Goal: Task Accomplishment & Management: Manage account settings

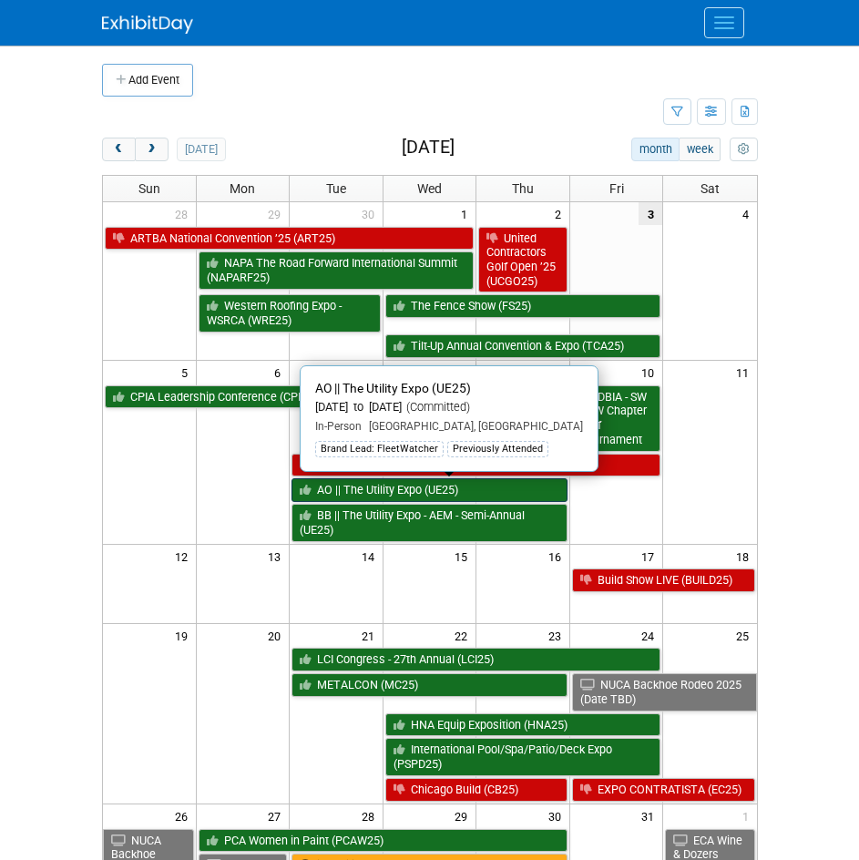
click at [391, 490] on link "AO || The Utility Expo (UE25)" at bounding box center [429, 490] width 276 height 24
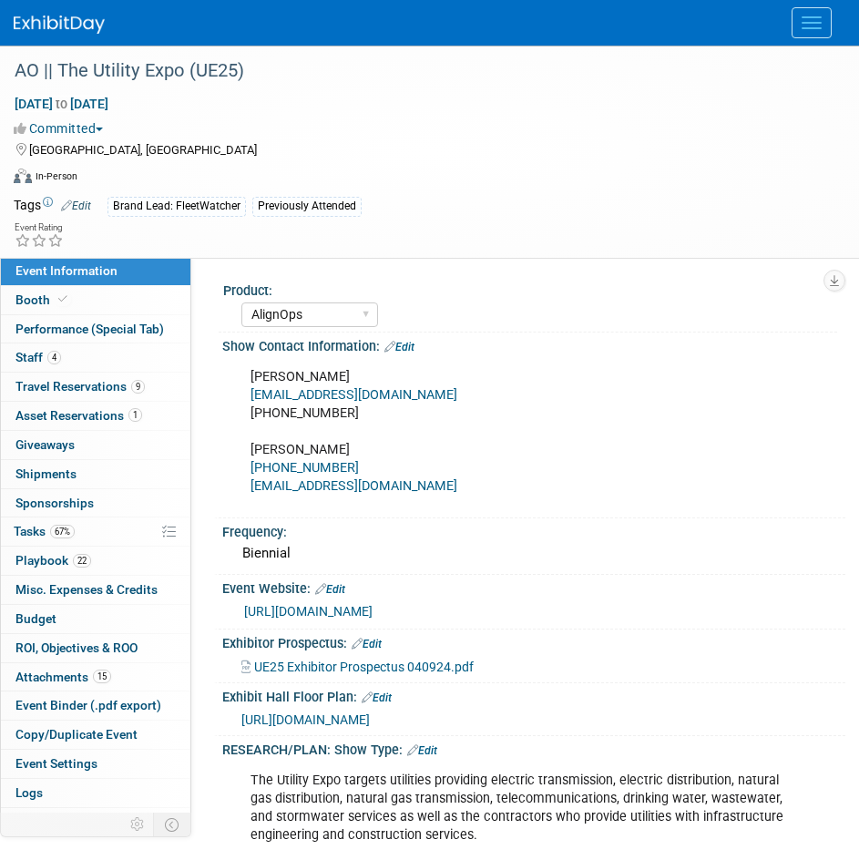
select select "AlignOps"
select select "Member"
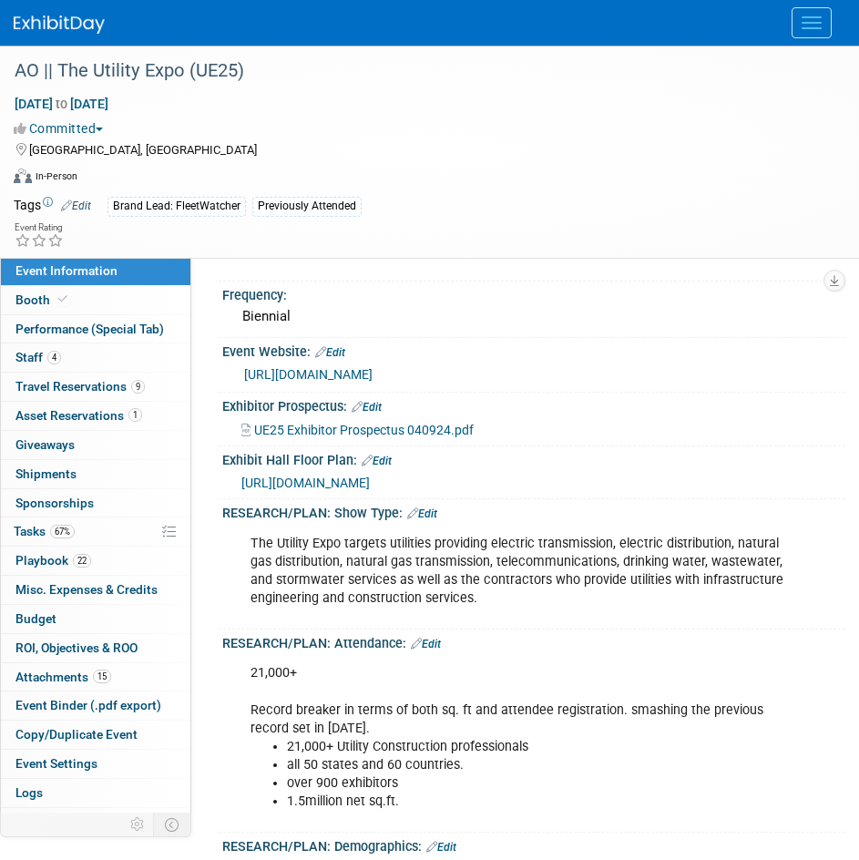
scroll to position [364, 0]
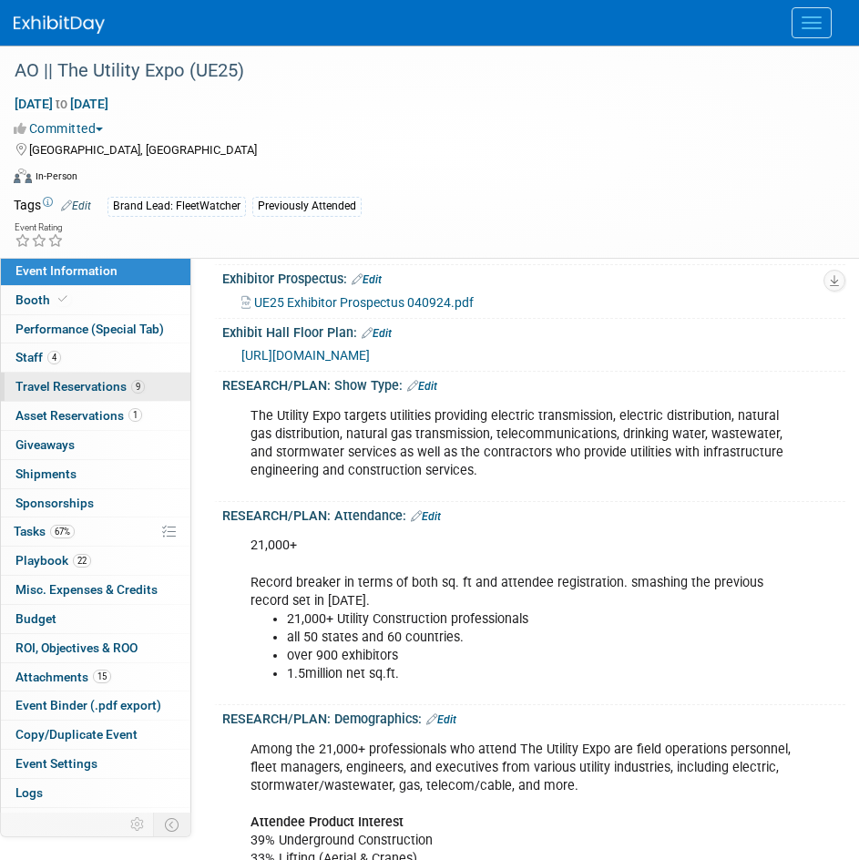
click at [127, 393] on link "9 Travel Reservations 9" at bounding box center [95, 386] width 189 height 28
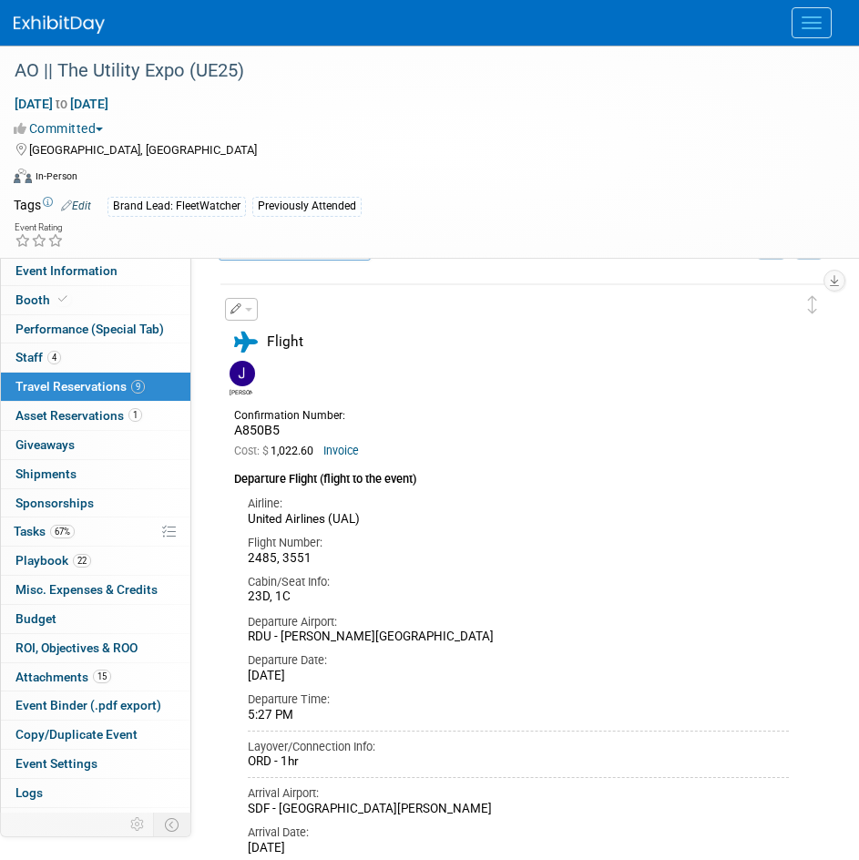
scroll to position [91, 0]
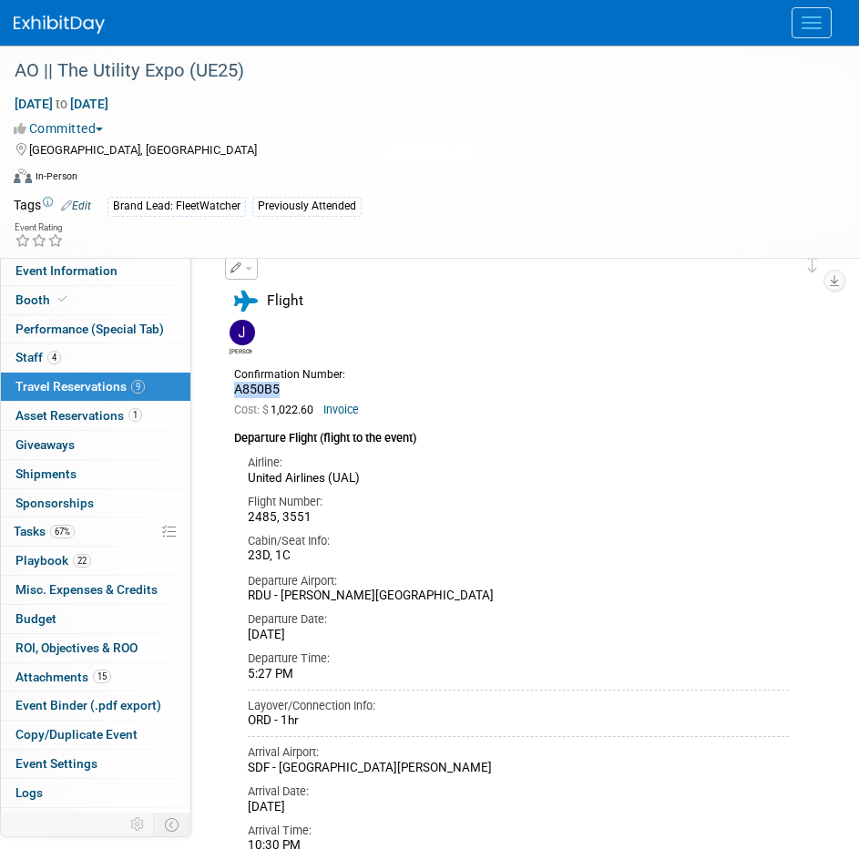
drag, startPoint x: 290, startPoint y: 385, endPoint x: 223, endPoint y: 388, distance: 67.4
click at [223, 388] on div "Confirmation Number: A850B5" at bounding box center [296, 380] width 153 height 36
copy span "A850B5"
click at [245, 337] on img at bounding box center [241, 332] width 25 height 25
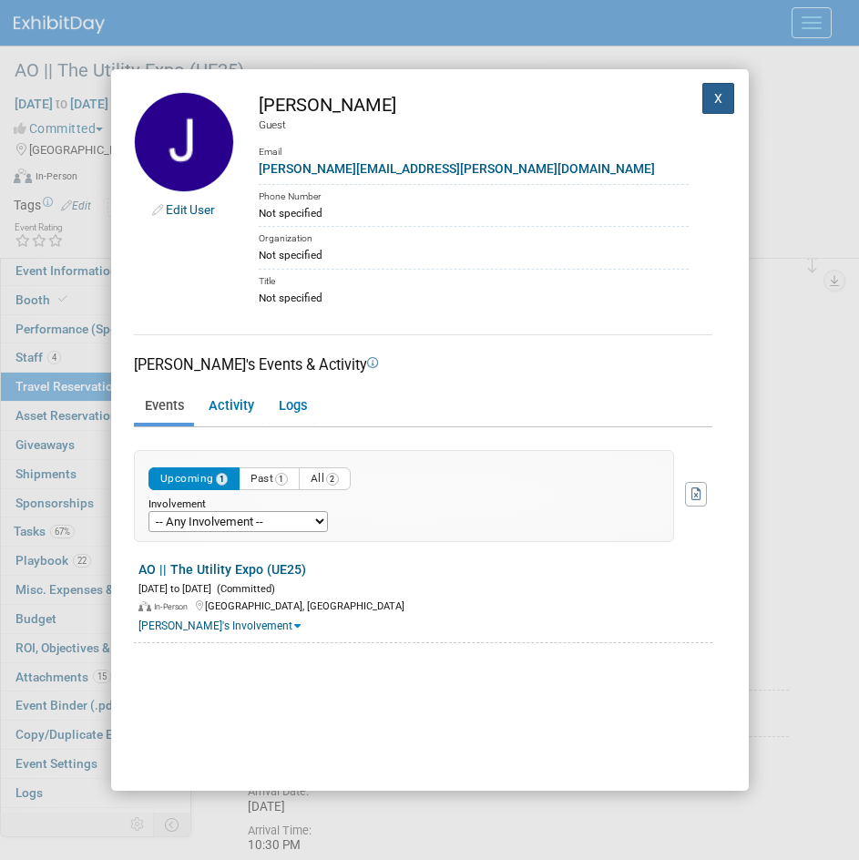
click at [708, 102] on button "X" at bounding box center [718, 98] width 33 height 31
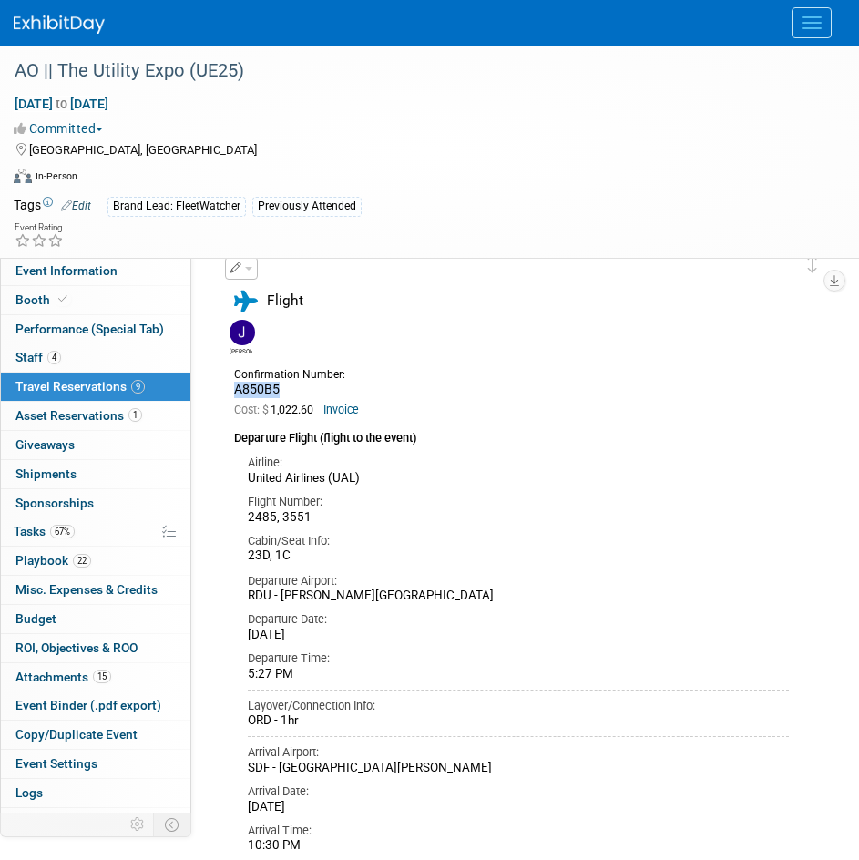
click at [238, 270] on icon "button" at bounding box center [236, 267] width 12 height 11
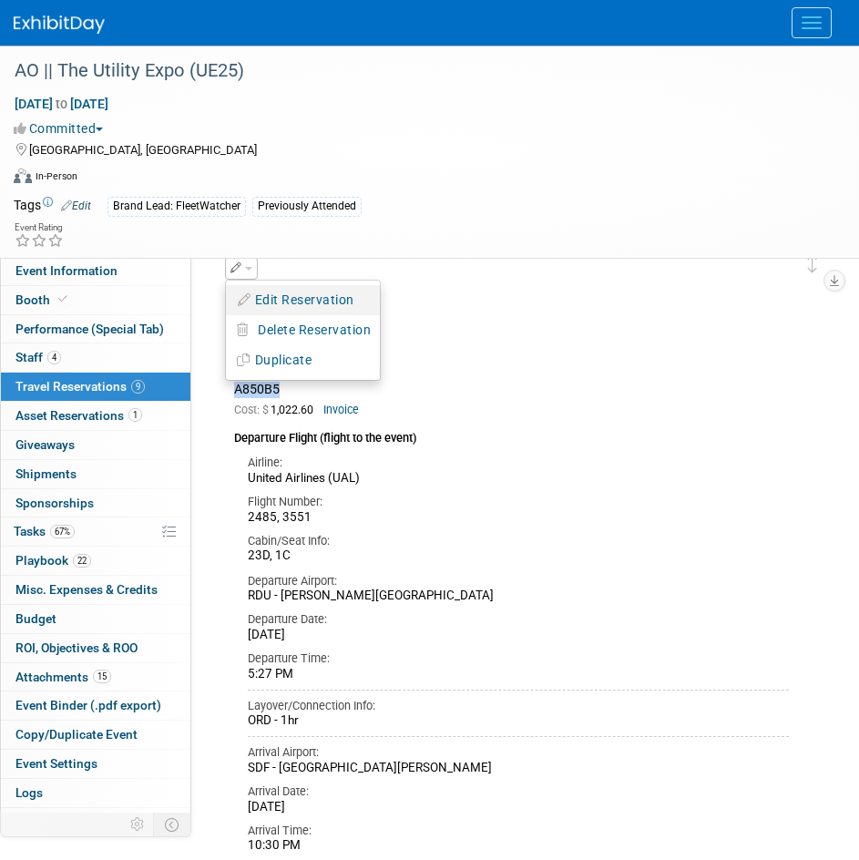
click at [267, 309] on button "Edit Reservation" at bounding box center [303, 300] width 154 height 26
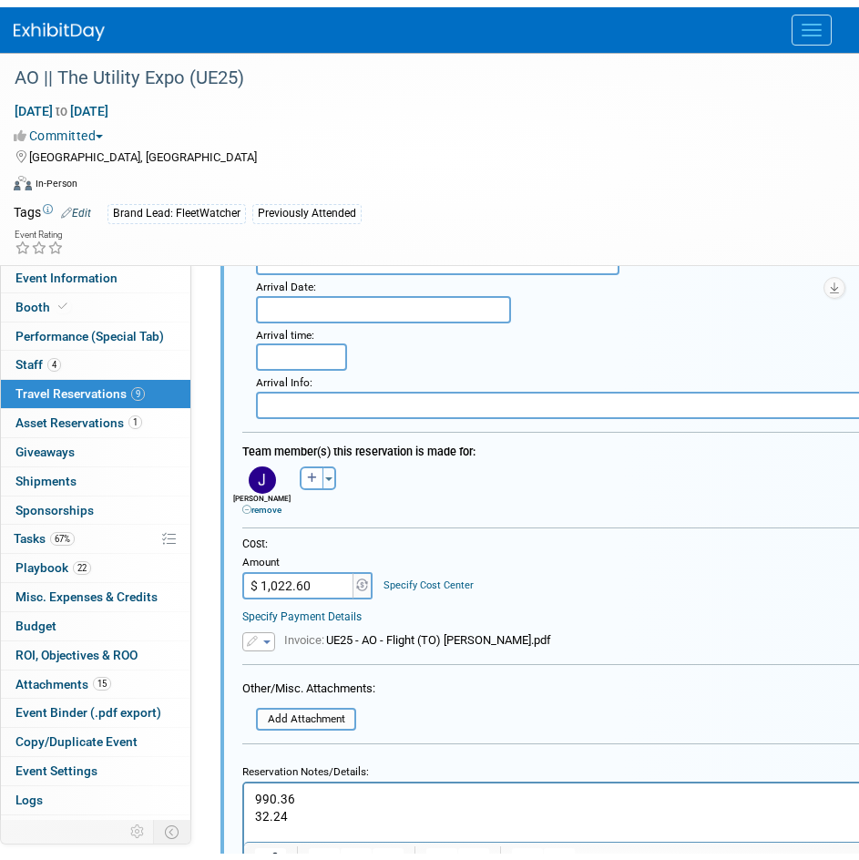
scroll to position [1489, 0]
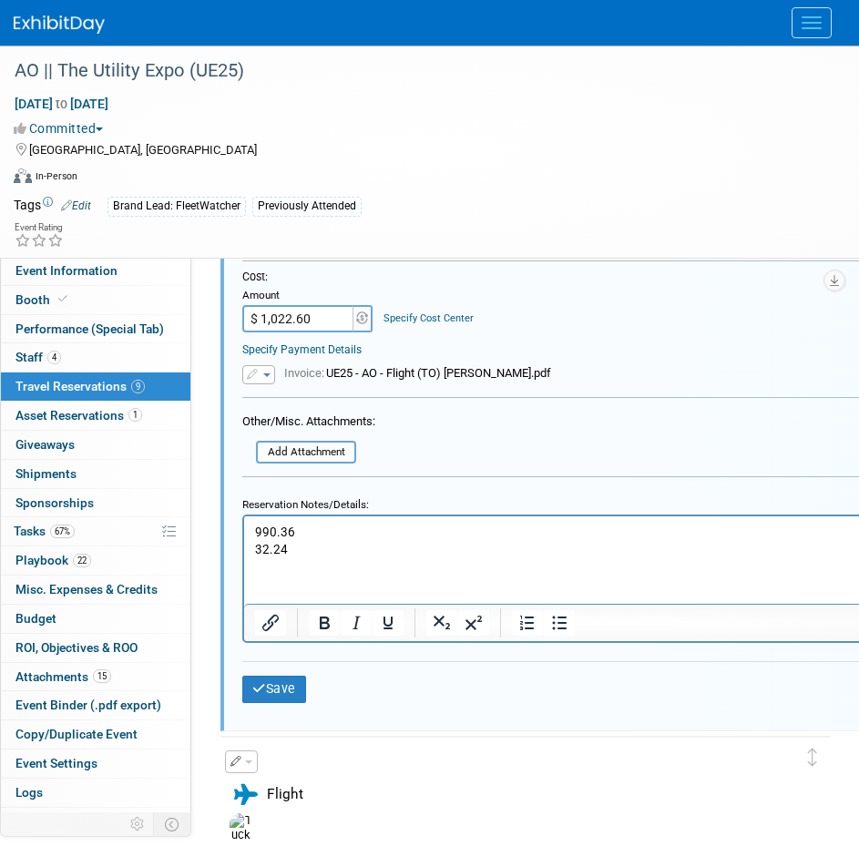
click at [311, 315] on input "$ 1,022.60" at bounding box center [299, 318] width 114 height 27
type input "$ 0.00"
click at [376, 558] on html "990.36 32.24" at bounding box center [622, 537] width 757 height 42
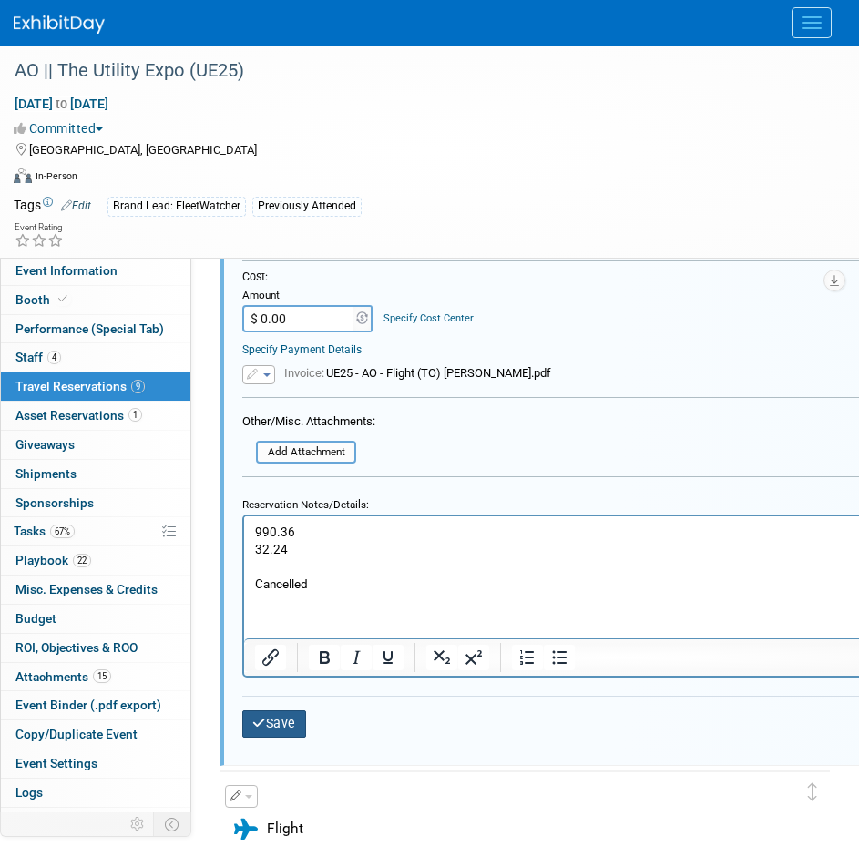
click at [296, 718] on button "Save" at bounding box center [274, 723] width 64 height 26
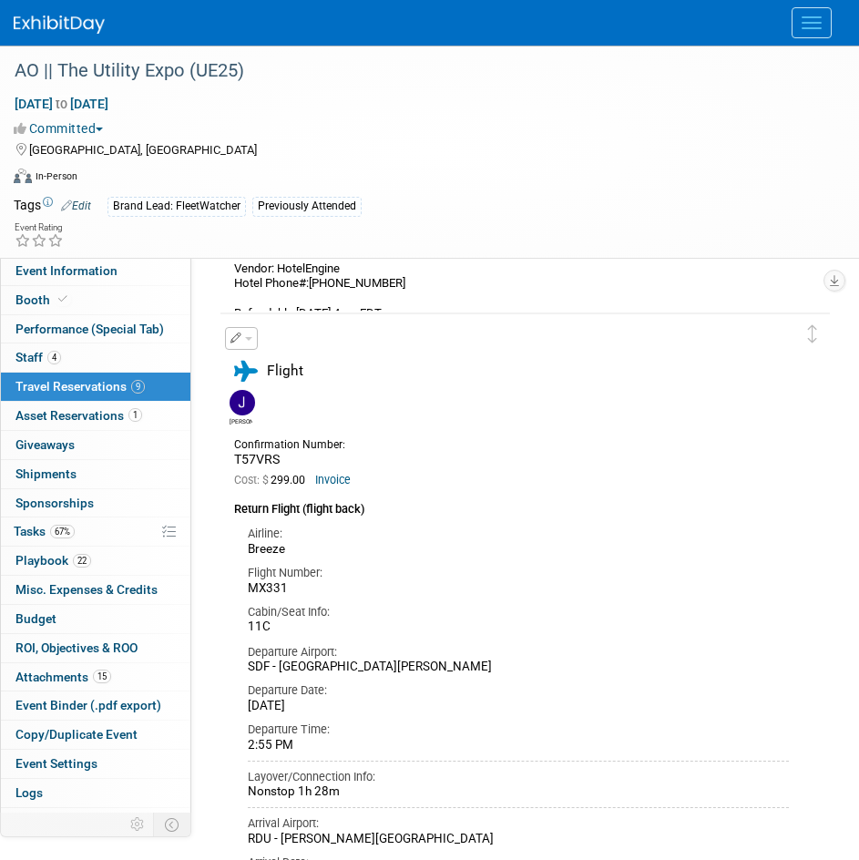
scroll to position [3783, 0]
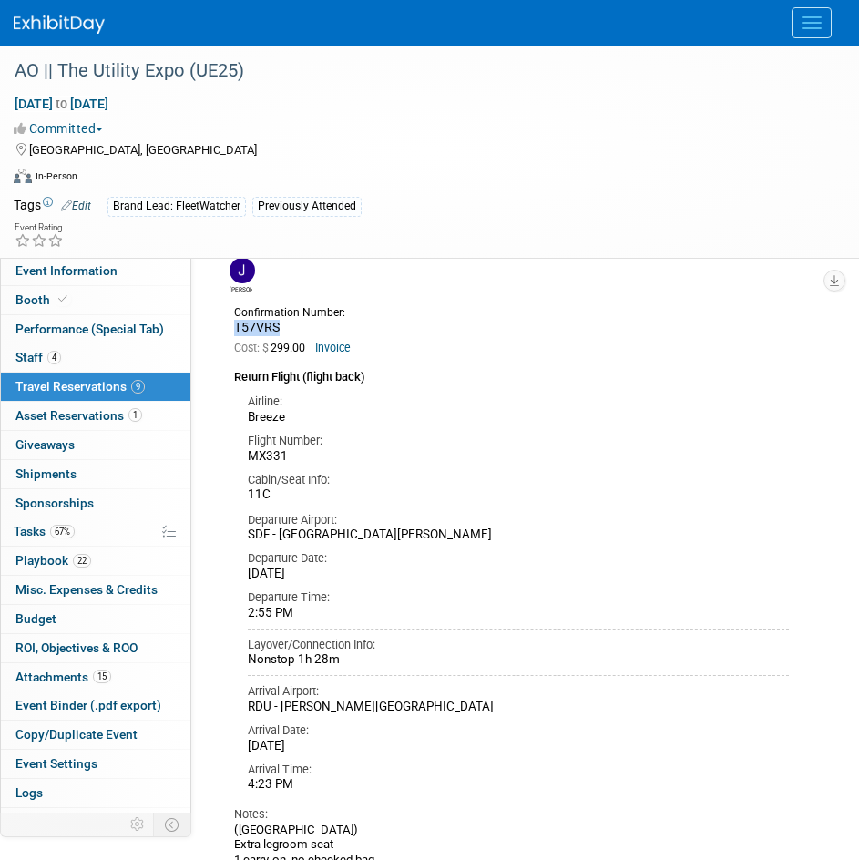
drag, startPoint x: 288, startPoint y: 332, endPoint x: 232, endPoint y: 330, distance: 55.6
click at [232, 330] on div "Confirmation Number: T57VRS" at bounding box center [296, 318] width 153 height 36
copy span "T57VRS"
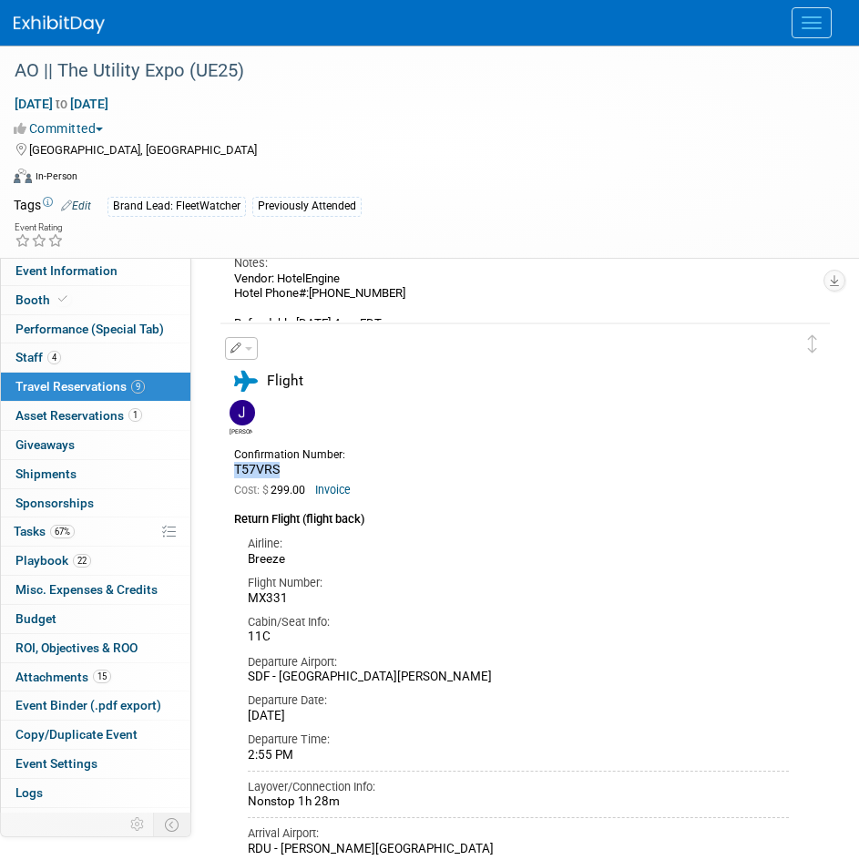
scroll to position [3510, 0]
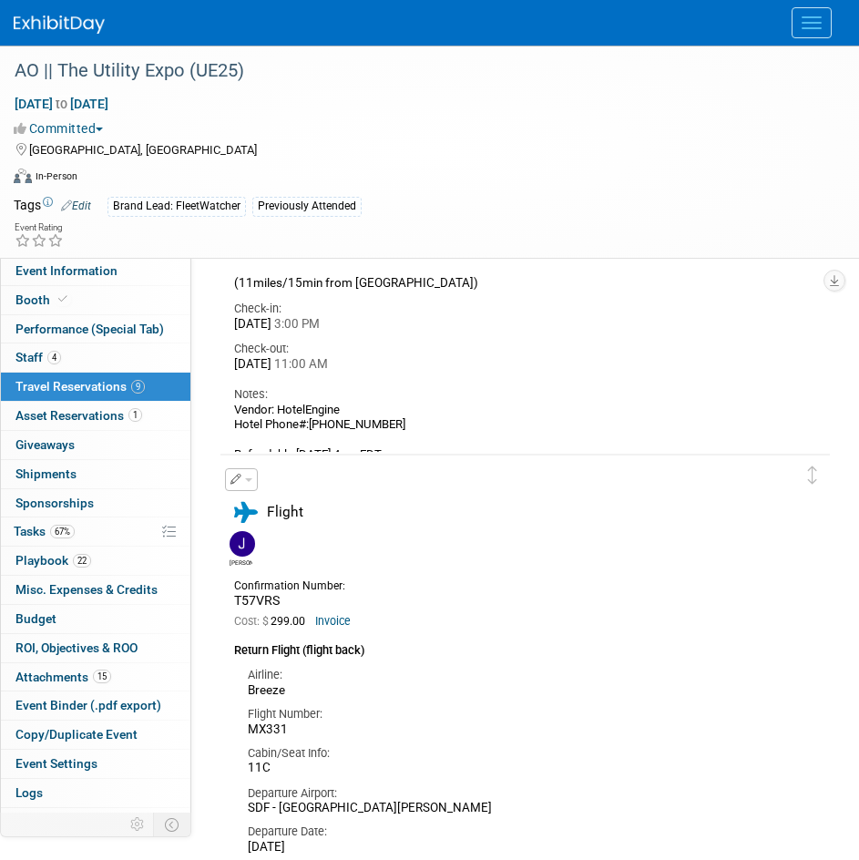
click at [236, 494] on div "Edit Reservation Delete Reservation" at bounding box center [235, 485] width 21 height 34
click at [237, 488] on button "button" at bounding box center [241, 479] width 33 height 23
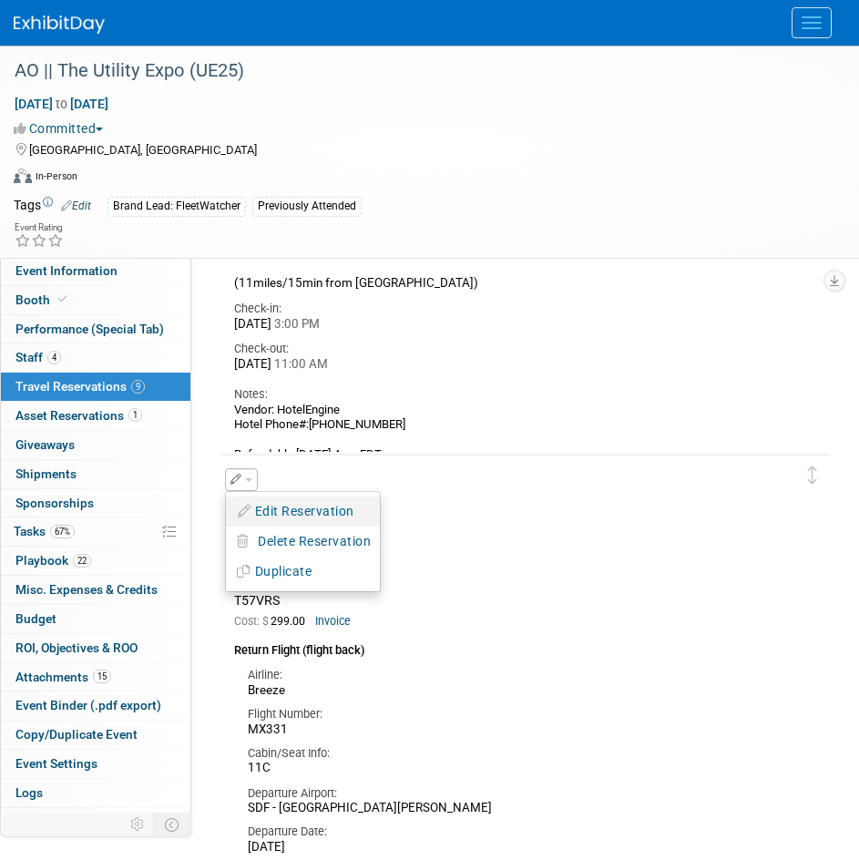
click at [260, 516] on button "Edit Reservation" at bounding box center [303, 511] width 154 height 26
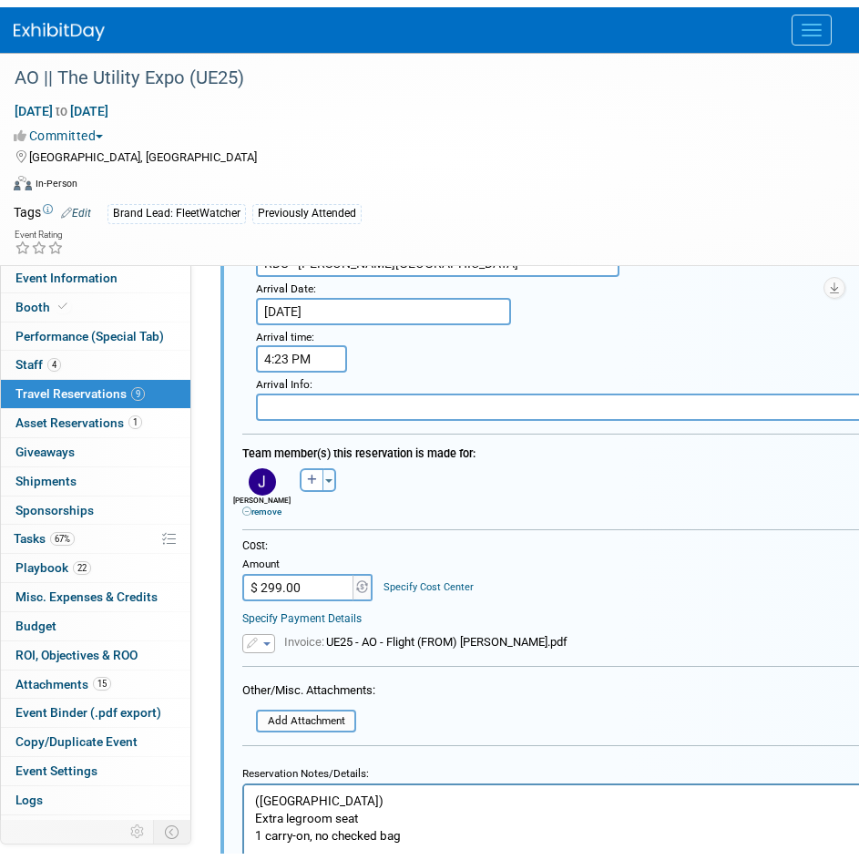
scroll to position [5119, 0]
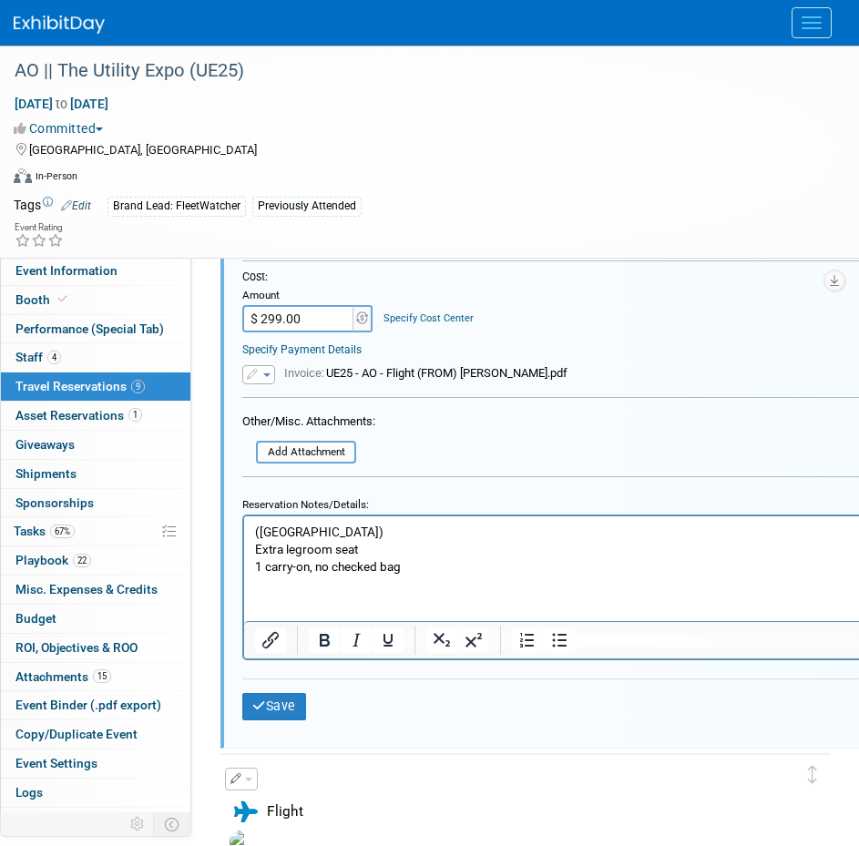
click at [304, 319] on input "$ 299.00" at bounding box center [299, 318] width 114 height 27
type input "$ 0.00"
click at [350, 575] on html "(Nice) Extra legroom seat 1 carry-on, no checked bag" at bounding box center [622, 545] width 757 height 59
click at [432, 550] on p "(Nice) Extra legroom seat 1 carry-on, no checked bag" at bounding box center [623, 550] width 736 height 52
click at [419, 570] on p "(Nice) Extra legroom seat 1 carry-on, no checked bag" at bounding box center [623, 550] width 736 height 52
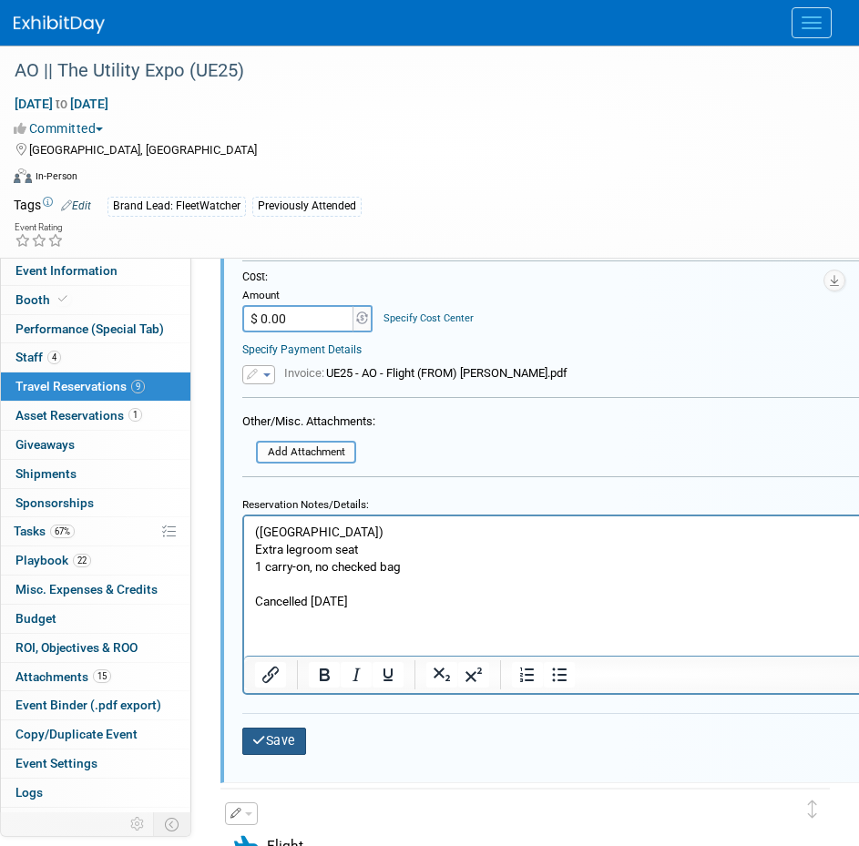
click at [264, 750] on button "Save" at bounding box center [274, 741] width 64 height 26
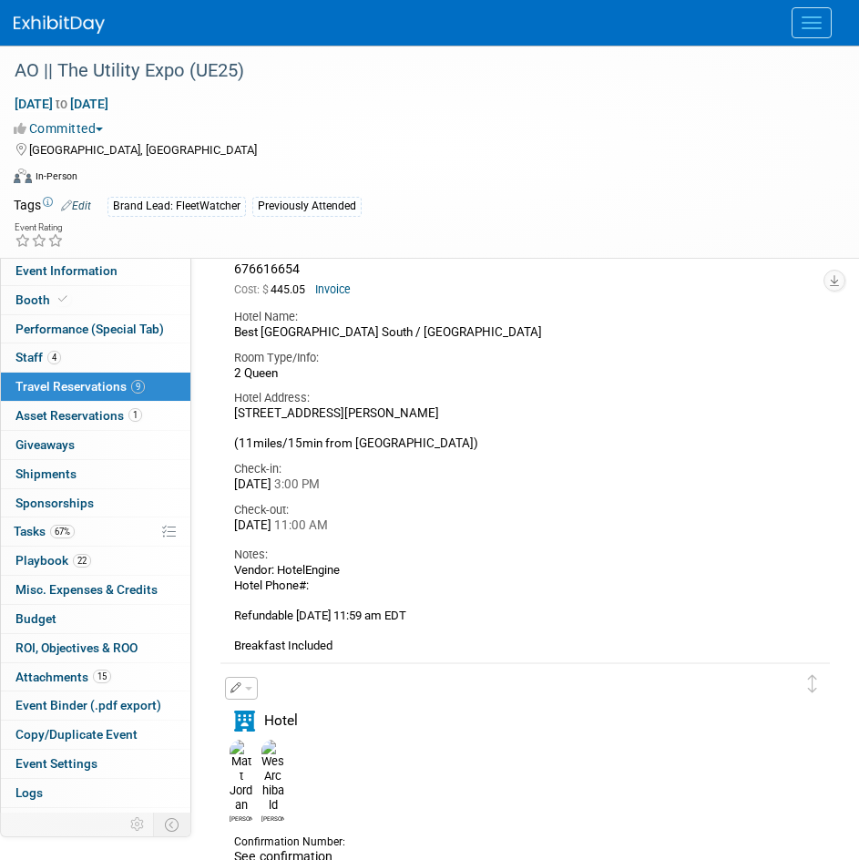
scroll to position [2296, 0]
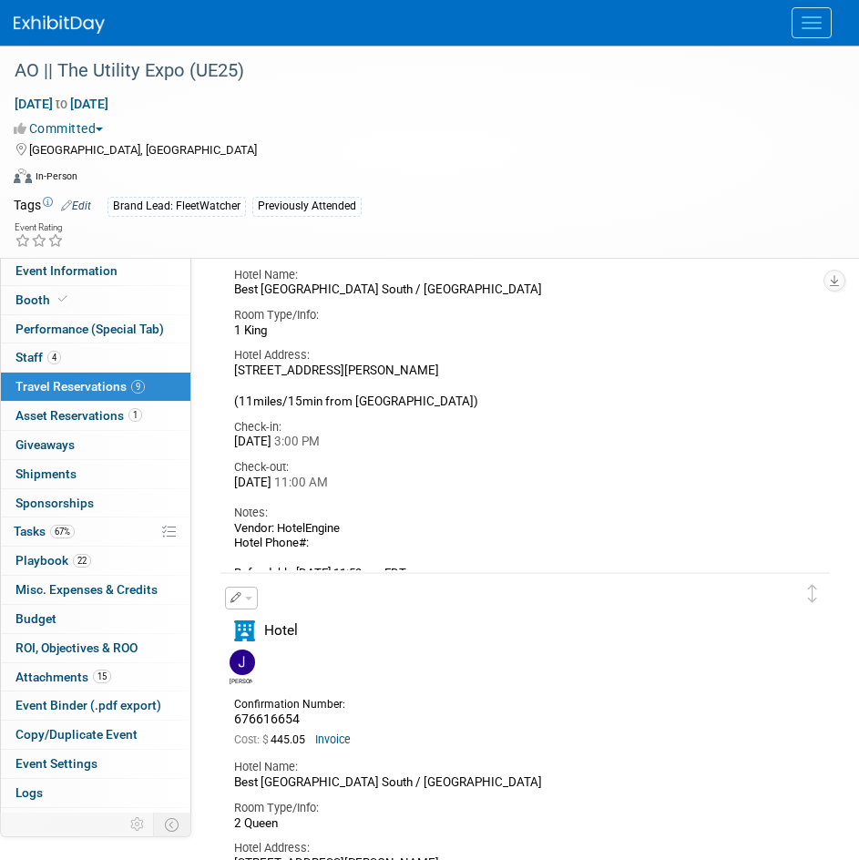
click at [250, 588] on button "button" at bounding box center [241, 597] width 33 height 23
click at [254, 619] on button "Edit Reservation" at bounding box center [303, 629] width 154 height 26
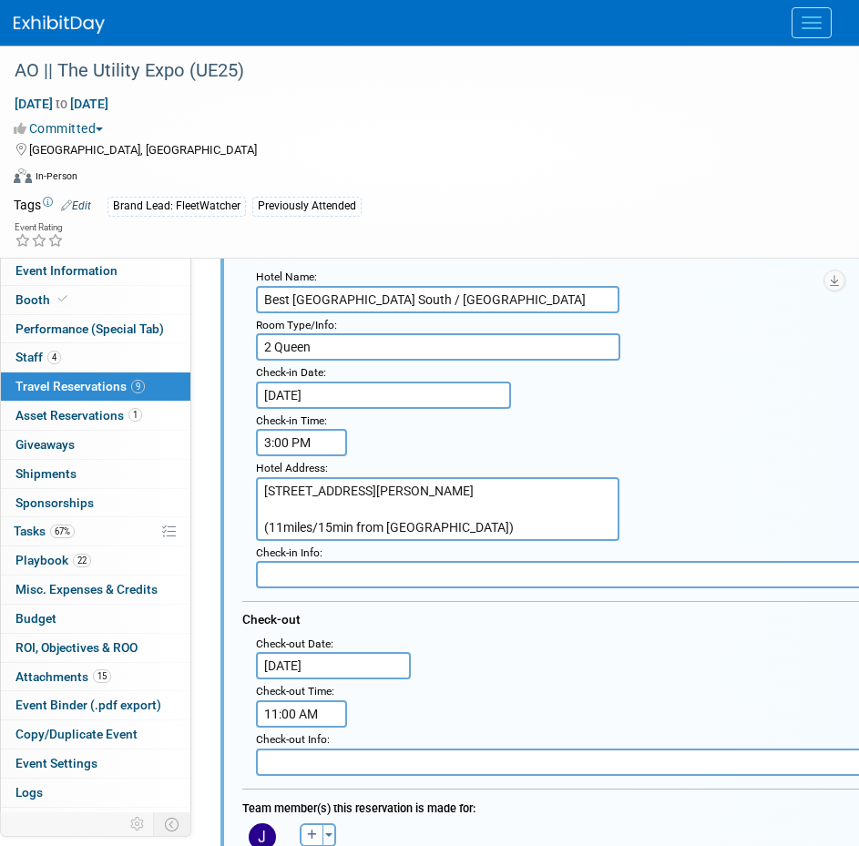
scroll to position [3022, 0]
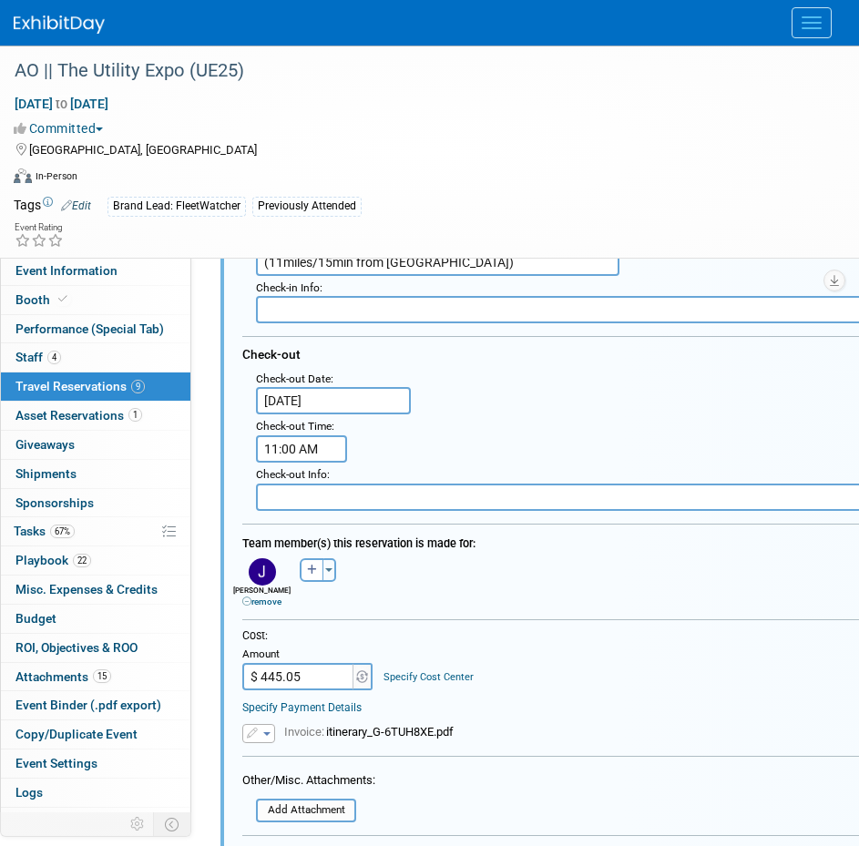
click at [316, 671] on input "$ 445.05" at bounding box center [299, 676] width 114 height 27
type input "$ 0.00"
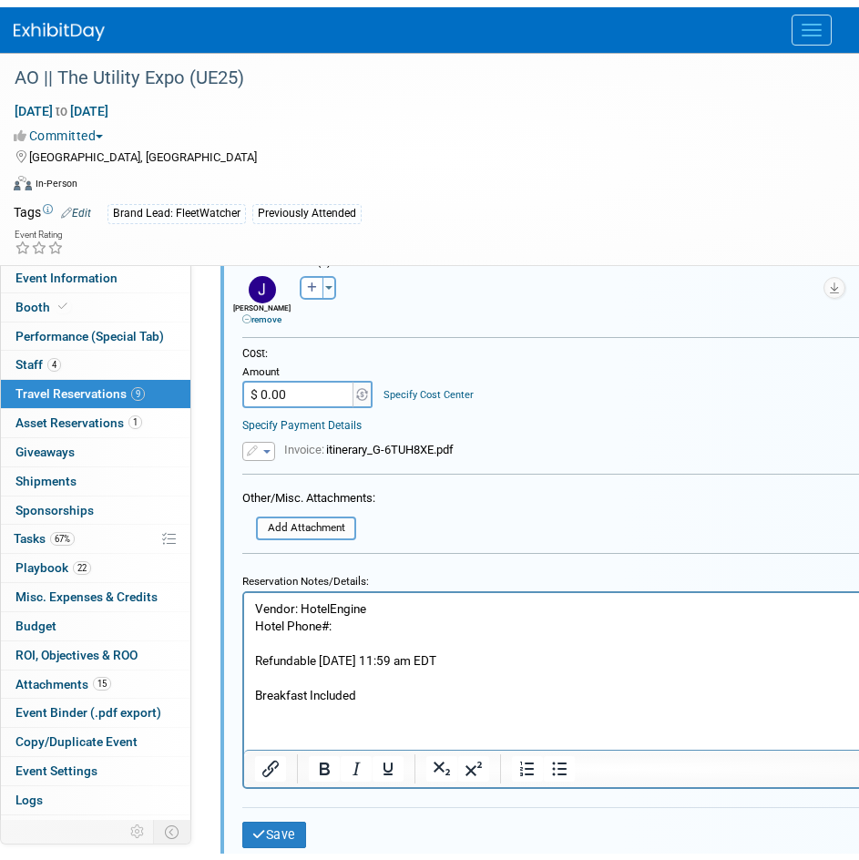
scroll to position [3477, 0]
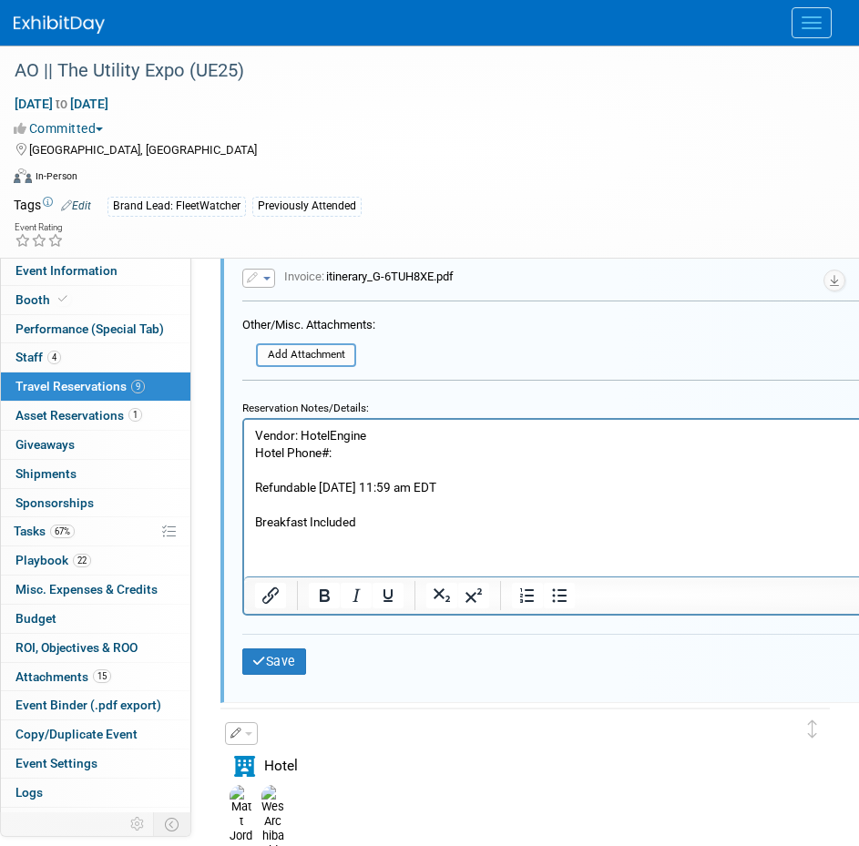
click at [409, 530] on html "Vendor: HotelEngine Hotel Phone#: Refundable 10/5 @ 11:59 am EDT Breakfast Incl…" at bounding box center [622, 474] width 757 height 111
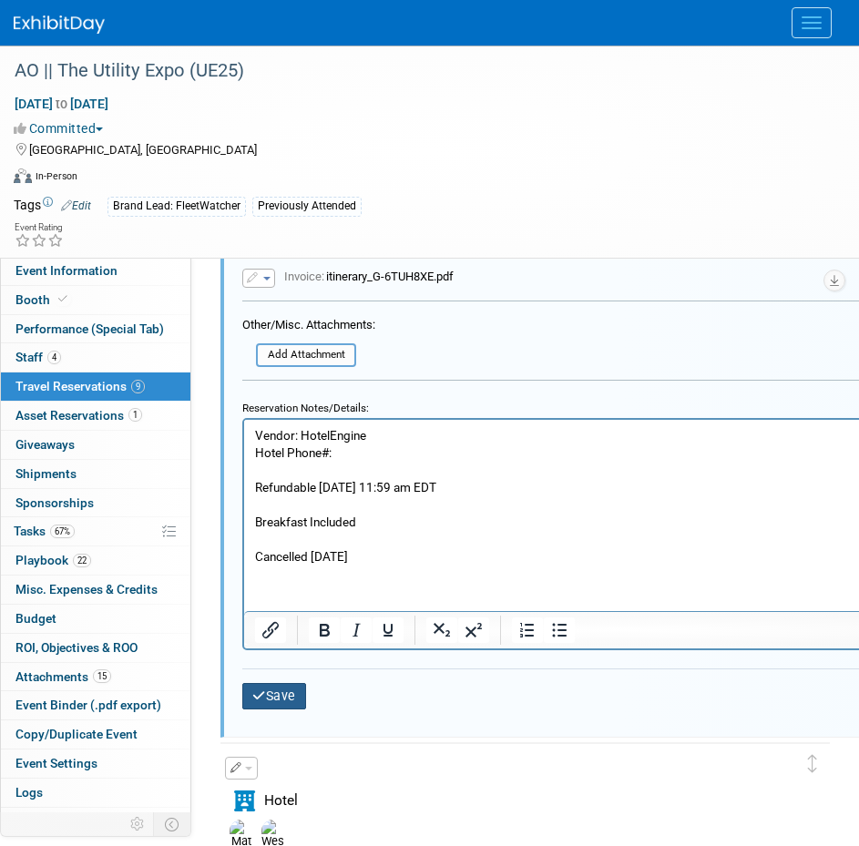
click at [275, 687] on button "Save" at bounding box center [274, 696] width 64 height 26
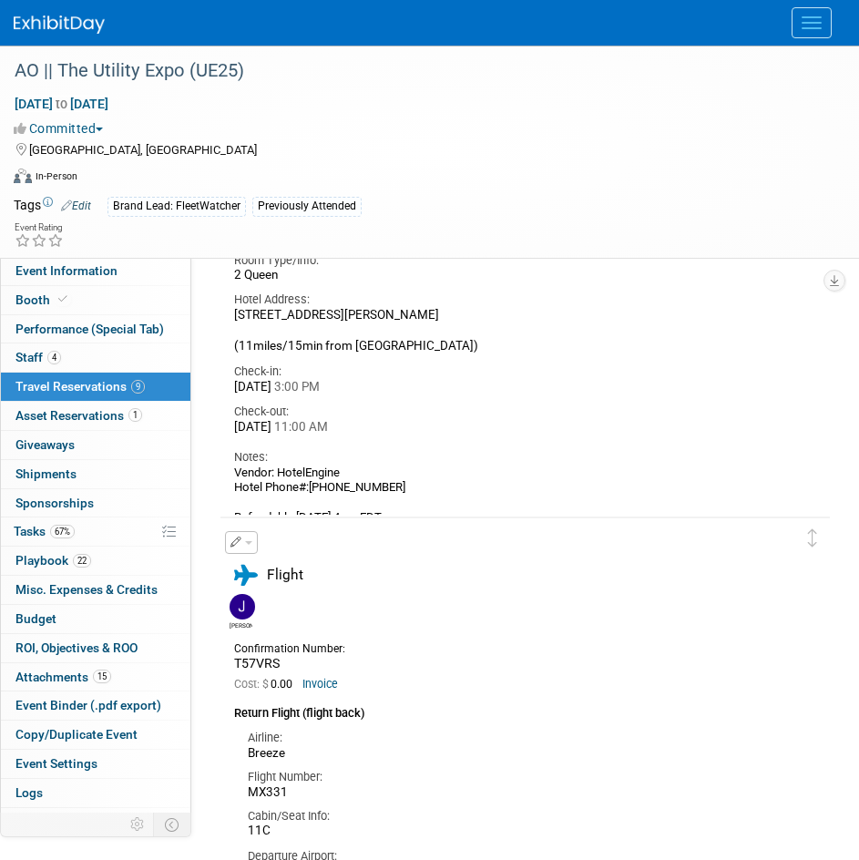
scroll to position [2567, 0]
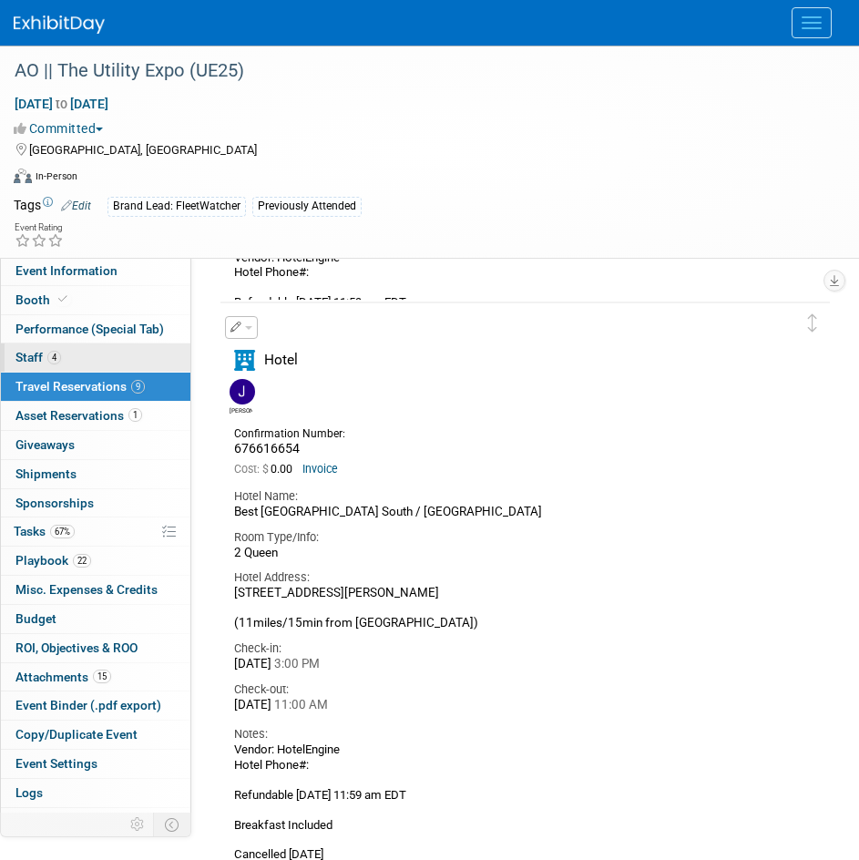
click at [56, 348] on link "4 Staff 4" at bounding box center [95, 357] width 189 height 28
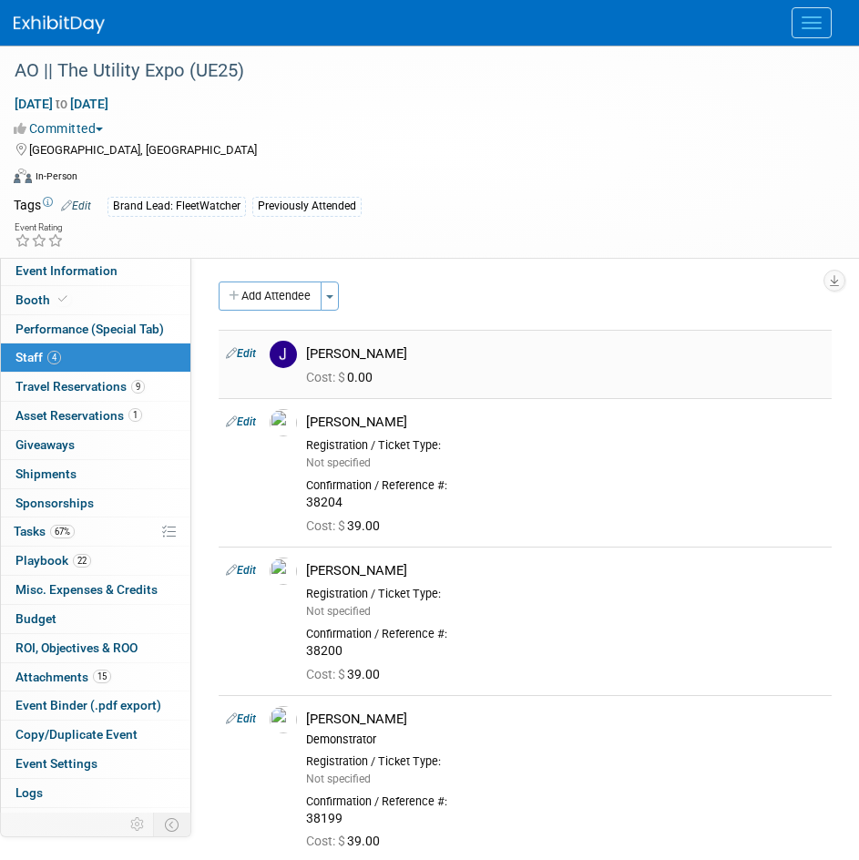
click at [240, 352] on link "Edit" at bounding box center [241, 353] width 30 height 13
select select "abff479c-8e93-4982-9d8c-695f02b7f086"
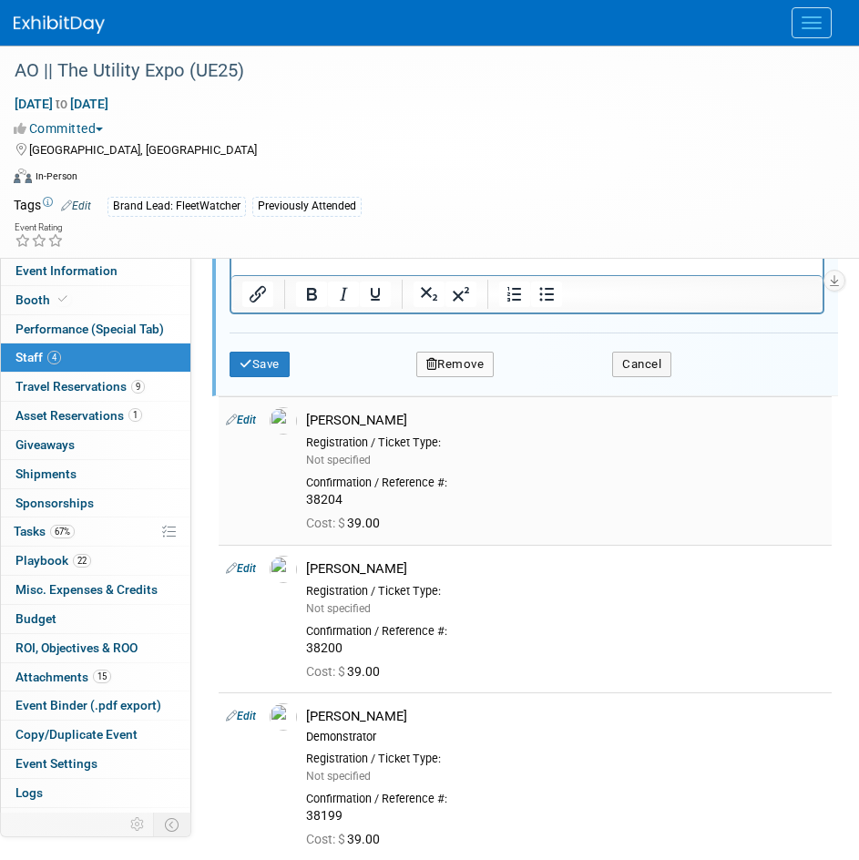
scroll to position [754, 0]
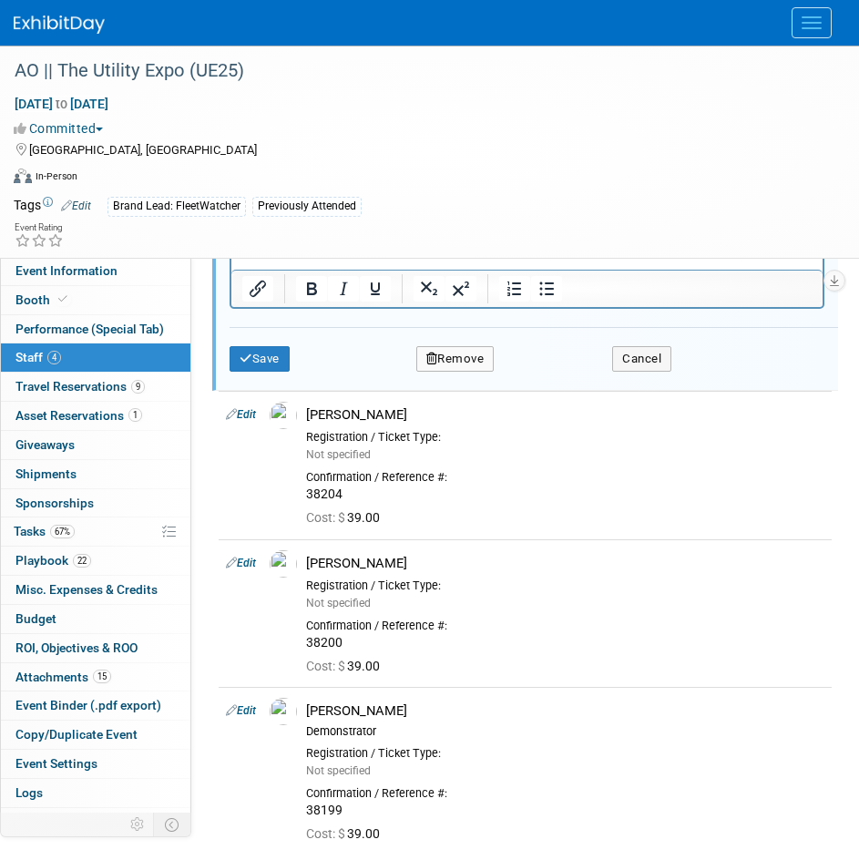
click at [481, 363] on button "Remove" at bounding box center [455, 358] width 78 height 25
click at [559, 368] on link "Yes" at bounding box center [554, 375] width 53 height 29
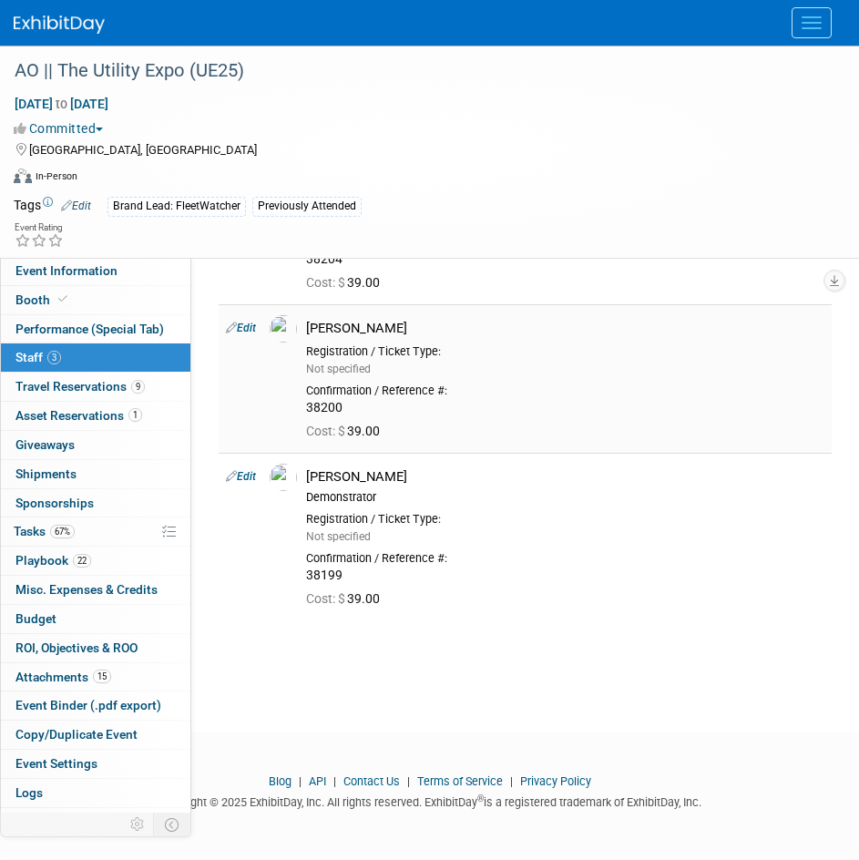
scroll to position [0, 0]
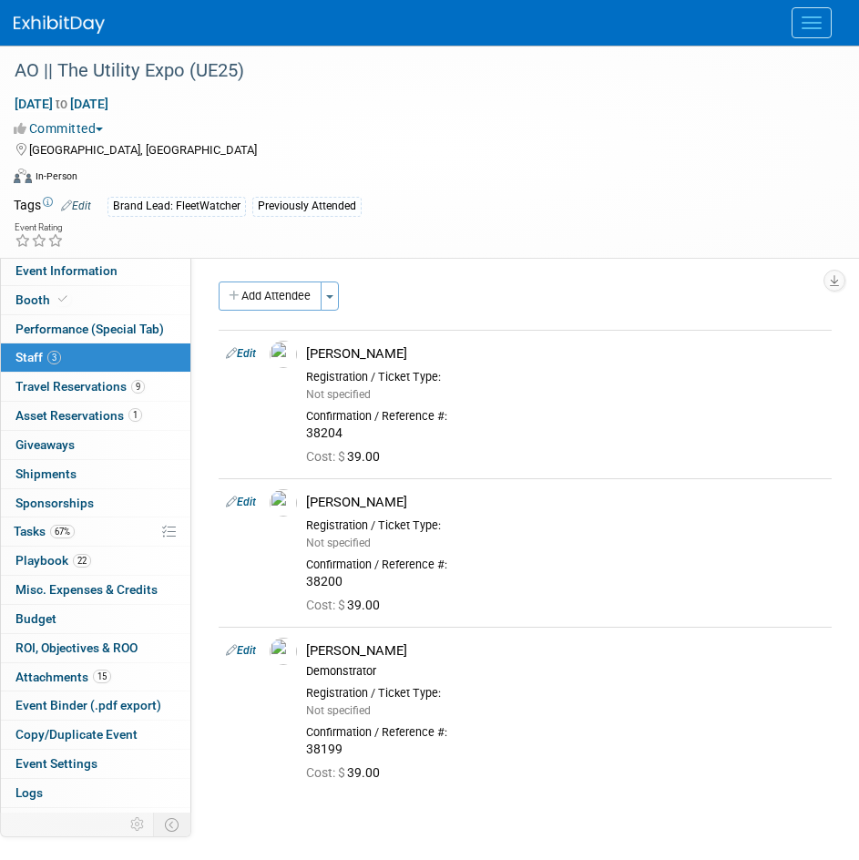
drag, startPoint x: 42, startPoint y: 26, endPoint x: 293, endPoint y: 3, distance: 252.4
click at [42, 26] on img at bounding box center [59, 24] width 91 height 18
